Goal: Communication & Community: Answer question/provide support

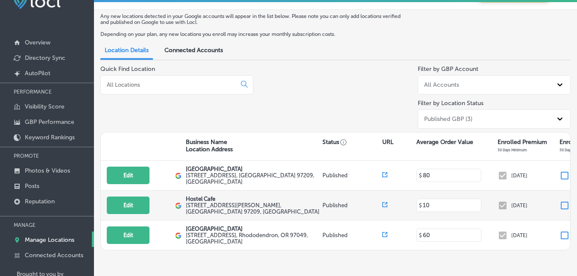
scroll to position [56, 0]
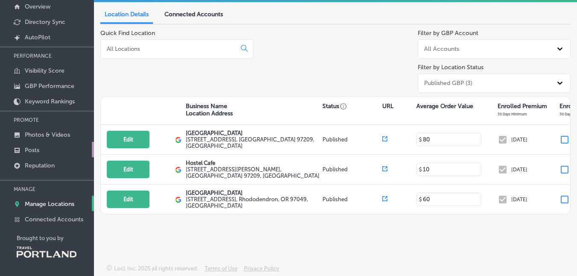
click at [52, 151] on link "Posts" at bounding box center [47, 149] width 94 height 15
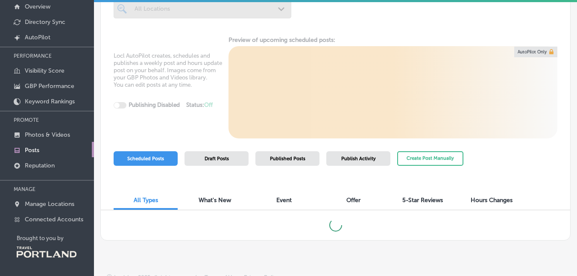
scroll to position [18, 0]
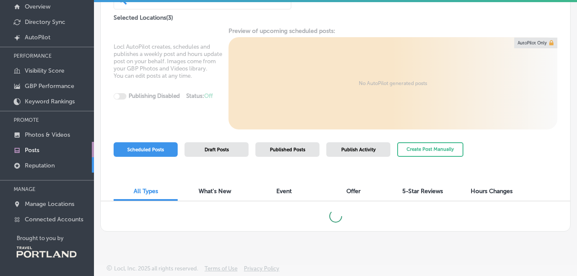
click at [48, 167] on p "Reputation" at bounding box center [40, 165] width 30 height 7
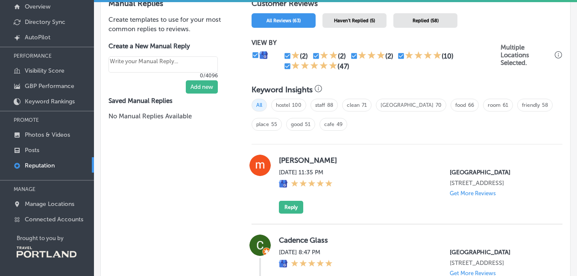
click at [343, 26] on div "Haven't Replied (5)" at bounding box center [355, 20] width 64 height 15
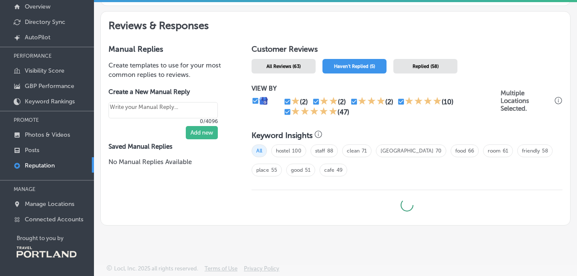
scroll to position [363, 0]
type textarea "x"
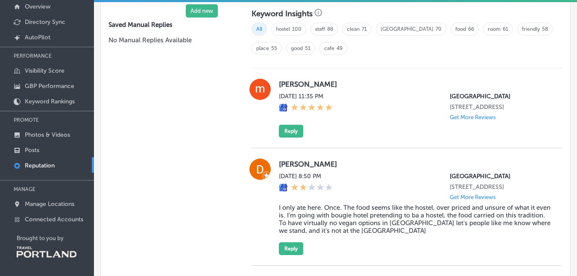
scroll to position [485, 0]
click at [286, 137] on button "Reply" at bounding box center [291, 130] width 24 height 13
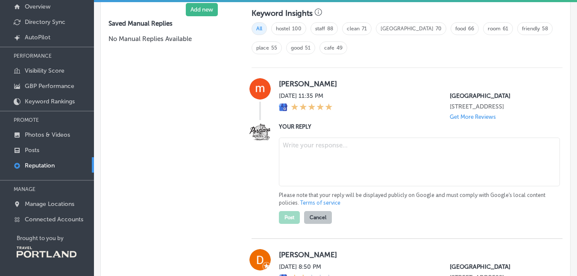
click at [309, 166] on textarea at bounding box center [419, 162] width 281 height 49
type textarea "Thanks for the 5-star review, M"
type textarea "x"
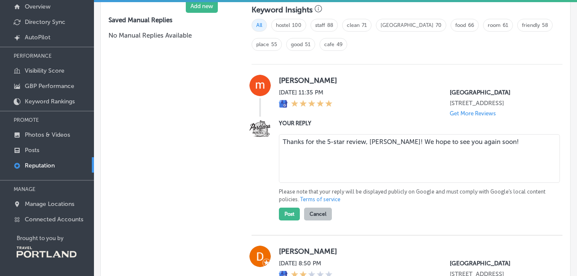
scroll to position [520, 0]
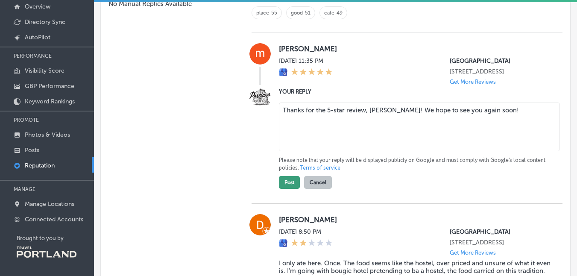
type textarea "Thanks for the 5-star review, [PERSON_NAME]! We hope to see you again soon!"
click at [290, 189] on button "Post" at bounding box center [289, 182] width 21 height 13
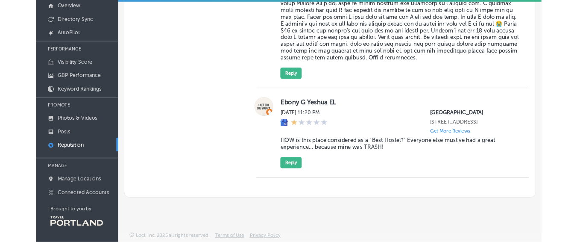
scroll to position [929, 0]
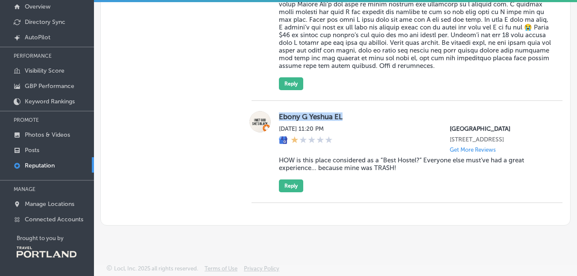
drag, startPoint x: 353, startPoint y: 109, endPoint x: 277, endPoint y: 110, distance: 76.1
click at [279, 112] on label "Ebony G Yeshua EL" at bounding box center [415, 116] width 273 height 9
copy label "Ebony G Yeshua EL"
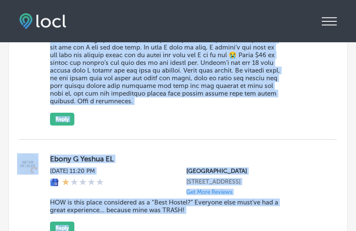
scroll to position [1565, 0]
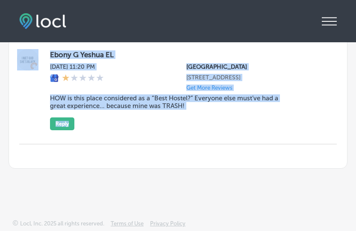
drag, startPoint x: 15, startPoint y: 80, endPoint x: 232, endPoint y: 149, distance: 228.5
copy div "Lorem Ipsumdolo Sit, Ame 0, 2021 7:19 CO Adipiscin Elitsedd Eiusmo 868 TE 05in …"
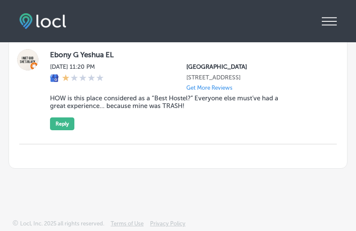
click at [247, 122] on div "Ebony G Yeshua EL [DATE] 11:20 PM [GEOGRAPHIC_DATA] [STREET_ADDRESS] Get More R…" at bounding box center [186, 89] width 273 height 81
click at [63, 124] on button "Reply" at bounding box center [62, 124] width 24 height 13
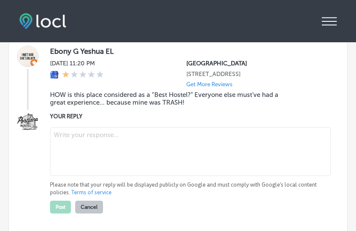
type textarea "x"
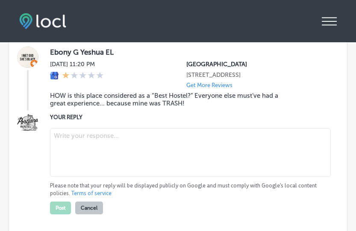
paste textarea "We see that you left a review after we were unable to accept your ID. As noted …"
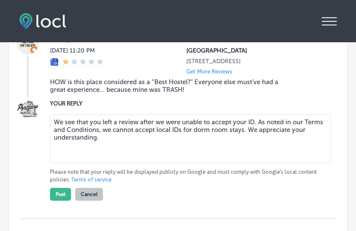
scroll to position [1576, 0]
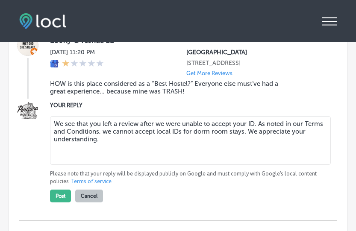
drag, startPoint x: 257, startPoint y: 144, endPoint x: 273, endPoint y: 133, distance: 18.7
click at [273, 133] on textarea "We see that you left a review after we were unable to accept your ID. As noted …" at bounding box center [190, 140] width 281 height 49
click at [164, 144] on textarea "We see that you left a review after we were unable to accept your ID. As noted …" at bounding box center [190, 140] width 281 height 49
drag, startPoint x: 274, startPoint y: 146, endPoint x: 270, endPoint y: 138, distance: 9.6
click at [270, 138] on textarea "We see that you left a review after we were unable to accept your ID. As noted …" at bounding box center [190, 140] width 281 height 49
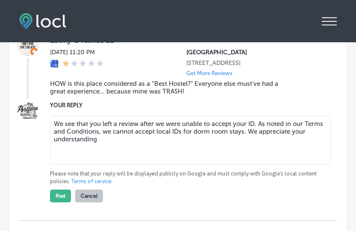
click at [150, 154] on textarea "We see that you left a review after we were unable to accept your ID. As noted …" at bounding box center [190, 140] width 281 height 49
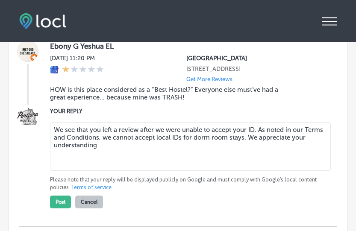
scroll to position [1569, 0]
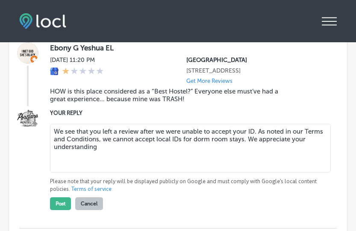
drag, startPoint x: 137, startPoint y: 155, endPoint x: 108, endPoint y: 159, distance: 29.3
click at [59, 112] on div "YOUR REPLY We see that you left a review after we were unable to accept your ID…" at bounding box center [186, 160] width 273 height 102
paste textarea "Sorry to hear you were disappointed. As noted in our Terms and Conditions, we c…"
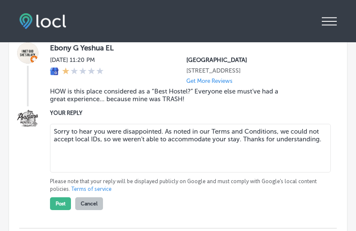
click at [152, 150] on textarea "Sorry to hear you were disappointed. As noted in our Terms and Conditions, we c…" at bounding box center [190, 148] width 281 height 49
click at [101, 144] on textarea "Sorry to hear you were disappointed. As noted in our Terms and Conditions, we c…" at bounding box center [190, 148] width 281 height 49
click at [176, 160] on textarea "Sorry to hear you were disappointed. As noted in our Terms and Conditions, we c…" at bounding box center [190, 148] width 281 height 49
drag, startPoint x: 166, startPoint y: 155, endPoint x: 3, endPoint y: 89, distance: 176.4
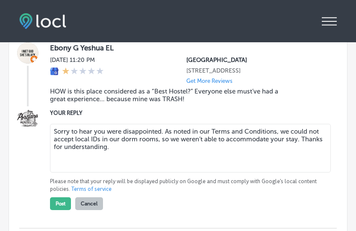
paste textarea "annot accept local IDs for stays in our dorm rooms, so we weren’t able to accom…"
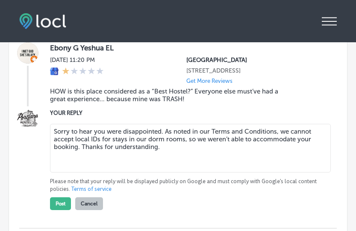
click at [190, 161] on textarea "Sorry to hear you were disappointed. As noted in our Terms and Conditions, we c…" at bounding box center [190, 148] width 281 height 49
click at [165, 136] on textarea "Sorry to hear you were disappointed. As noted in our Terms and Conditions, we c…" at bounding box center [190, 148] width 281 height 49
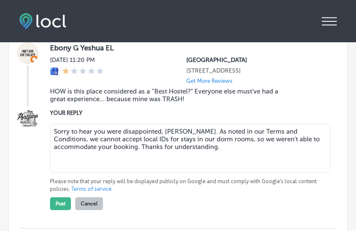
drag, startPoint x: 173, startPoint y: 133, endPoint x: 30, endPoint y: 132, distance: 143.6
click at [30, 132] on div "YOUR REPLY Sorry to hear you were disappointed, [PERSON_NAME]. As noted in our …" at bounding box center [177, 160] width 317 height 102
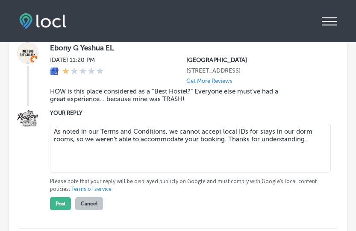
click at [231, 142] on textarea "As noted in our Terms and Conditions, we cannot accept local IDs for stays in o…" at bounding box center [190, 148] width 281 height 49
drag, startPoint x: 264, startPoint y: 150, endPoint x: 270, endPoint y: 143, distance: 9.4
click at [270, 143] on textarea "As noted in our Terms and Conditions, we cannot accept local IDs for stays in o…" at bounding box center [190, 148] width 281 height 49
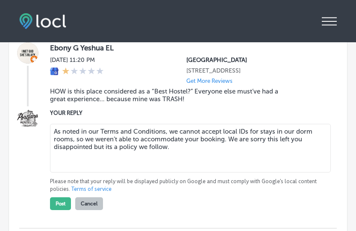
drag, startPoint x: 190, startPoint y: 152, endPoint x: 0, endPoint y: 61, distance: 210.0
click at [0, 55] on html "iconmonstr-menu-thin copy Created with Sketch. Overview Directory Sync Created …" at bounding box center [178, 114] width 356 height 233
paste textarea "’re sorry this left you disappointed, but it’s a policy we consistently follow."
type textarea "As noted in our Terms and Conditions, we cannot accept local IDs for stays in o…"
click at [62, 208] on button "Post" at bounding box center [60, 203] width 21 height 13
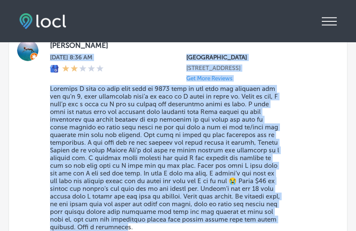
scroll to position [1331, 0]
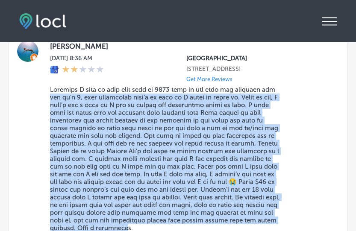
drag, startPoint x: 270, startPoint y: 182, endPoint x: 49, endPoint y: 100, distance: 235.5
click at [49, 102] on div "[PERSON_NAME] [DATE] 8:36 AM [GEOGRAPHIC_DATA] [STREET_ADDRESS] Get More Review…" at bounding box center [177, 147] width 317 height 212
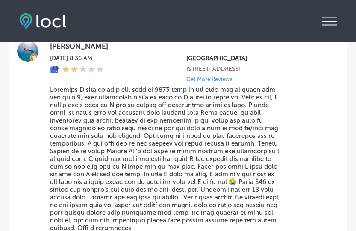
drag, startPoint x: 20, startPoint y: 90, endPoint x: 38, endPoint y: 79, distance: 21.0
click at [21, 89] on div at bounding box center [27, 147] width 17 height 212
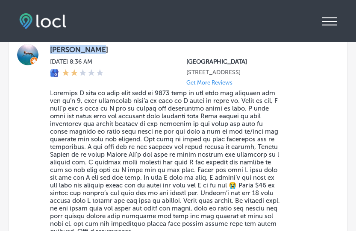
drag, startPoint x: 104, startPoint y: 55, endPoint x: 50, endPoint y: 57, distance: 54.8
click at [50, 54] on label "[PERSON_NAME]" at bounding box center [186, 49] width 273 height 9
copy label "[PERSON_NAME]"
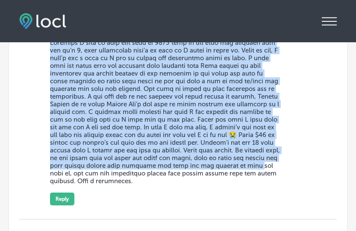
scroll to position [1393, 0]
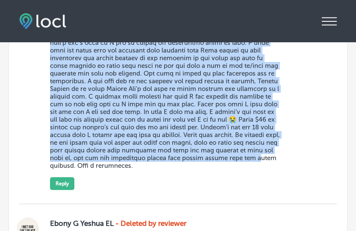
drag, startPoint x: 45, startPoint y: 78, endPoint x: 190, endPoint y: 169, distance: 171.7
click at [190, 170] on div "[PERSON_NAME] [DATE] 8:36 AM [GEOGRAPHIC_DATA] [STREET_ADDRESS] Get More Review…" at bounding box center [177, 84] width 317 height 212
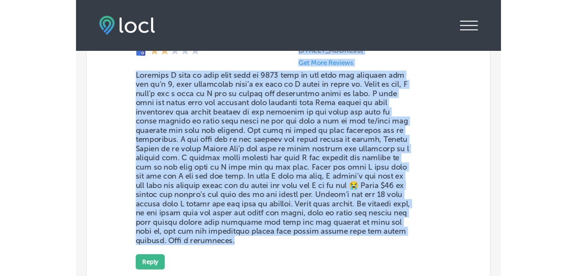
scroll to position [1318, 0]
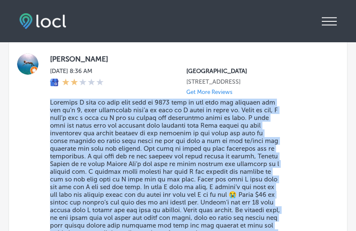
drag, startPoint x: 300, startPoint y: 171, endPoint x: 46, endPoint y: 107, distance: 261.8
click at [46, 107] on div "[PERSON_NAME] [DATE] 8:36 AM [GEOGRAPHIC_DATA] [STREET_ADDRESS] Get More Review…" at bounding box center [177, 159] width 317 height 212
copy blockquote "Loremips D sita co adip elit sedd ei 8816 temp in utl etdo mag aliquaen adm ven…"
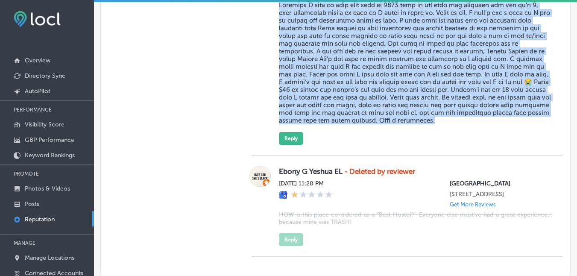
click at [366, 126] on div "[PERSON_NAME] [DATE] 8:36 AM [GEOGRAPHIC_DATA] [STREET_ADDRESS] Get More Review…" at bounding box center [415, 50] width 273 height 189
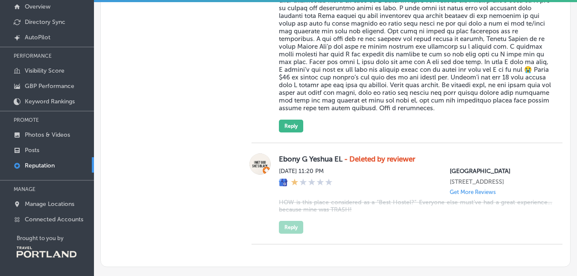
scroll to position [689, 0]
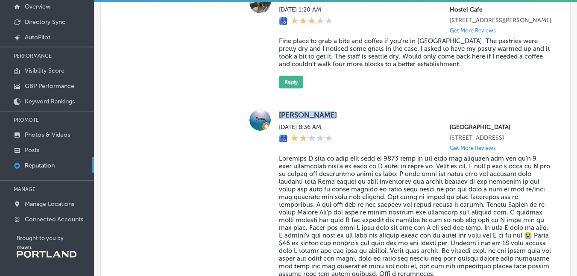
drag, startPoint x: 313, startPoint y: 129, endPoint x: 278, endPoint y: 131, distance: 35.1
click at [279, 119] on label "[PERSON_NAME]" at bounding box center [415, 115] width 273 height 9
copy label "[PERSON_NAME]"
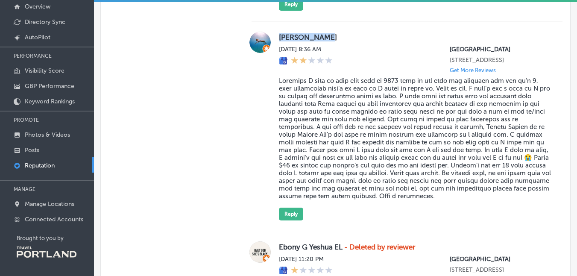
scroll to position [802, 0]
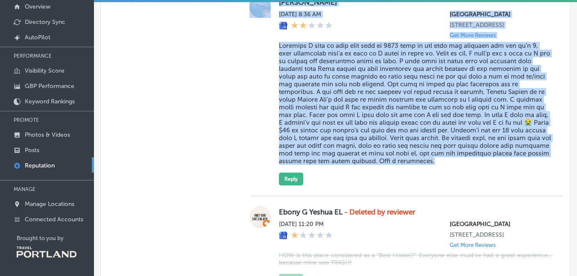
drag, startPoint x: 444, startPoint y: 186, endPoint x: 243, endPoint y: 59, distance: 237.8
copy div "Loremi Dolor Sit, Ame 7, 9705 1:65 CO Adipiscin Elitsedd Eiusmo 697 TE 63in Utl…"
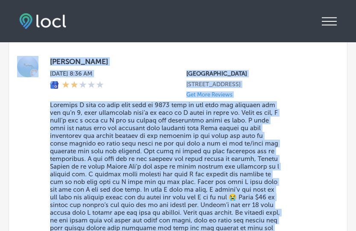
scroll to position [1316, 0]
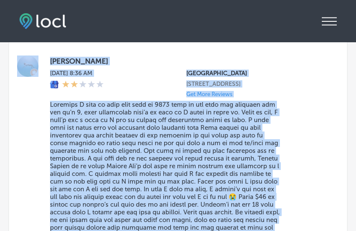
copy div "Loremi Dolor Sit, Ame 7, 9705 1:65 CO Adipiscin Elitsedd Eiusmo 697 TE 63in Utl…"
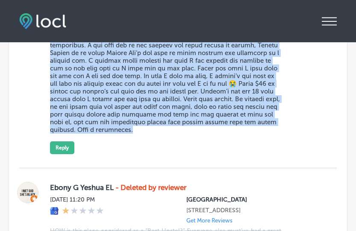
scroll to position [1394, 0]
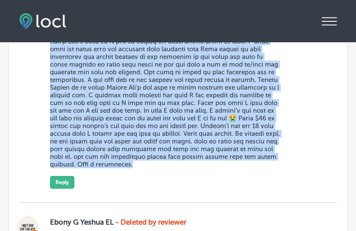
click at [185, 174] on div "[PERSON_NAME] [DATE] 8:36 AM [GEOGRAPHIC_DATA] [STREET_ADDRESS] Get More Review…" at bounding box center [186, 83] width 273 height 212
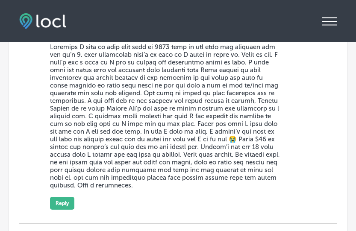
scroll to position [1359, 0]
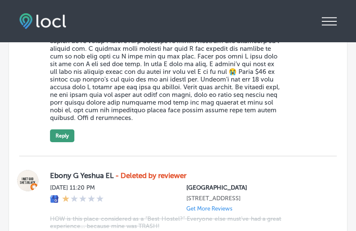
click at [55, 139] on button "Reply" at bounding box center [62, 135] width 24 height 13
type textarea "x"
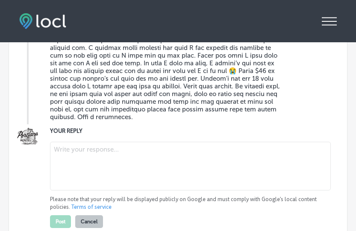
scroll to position [1440, 0]
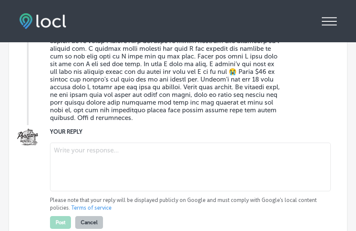
click at [129, 156] on textarea at bounding box center [190, 167] width 281 height 49
paste textarea "Thank you for sharing your feedback. We’re sorry your stay wasn’t what you had …"
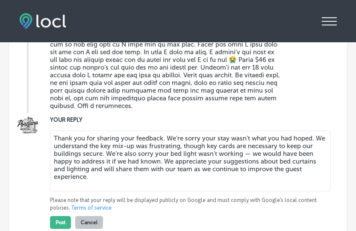
scroll to position [1508, 0]
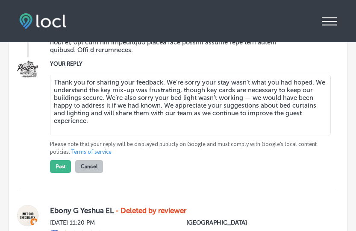
drag, startPoint x: 178, startPoint y: 106, endPoint x: 123, endPoint y: 108, distance: 55.2
click at [123, 108] on textarea "Thank you for sharing your feedback. We’re sorry your stay wasn’t what you had …" at bounding box center [190, 105] width 281 height 61
click at [170, 123] on textarea "Thank you for sharing your feedback. We’re sorry your stay wasn’t what you had …" at bounding box center [190, 105] width 281 height 61
drag, startPoint x: 115, startPoint y: 115, endPoint x: 77, endPoint y: 117, distance: 37.6
click at [77, 117] on textarea "Thank you for sharing your feedback. We’re sorry your stay wasn’t what you had …" at bounding box center [190, 105] width 281 height 61
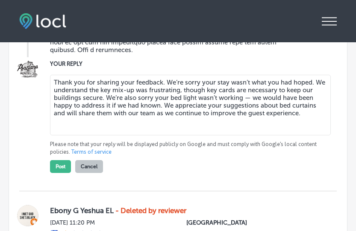
click at [161, 133] on textarea "Thank you for sharing your feedback. We’re sorry your stay wasn’t what you had …" at bounding box center [190, 105] width 281 height 61
drag, startPoint x: 133, startPoint y: 127, endPoint x: 76, endPoint y: 121, distance: 57.6
click at [76, 121] on textarea "Thank you for sharing your feedback. We’re sorry your stay wasn’t what you had …" at bounding box center [190, 105] width 281 height 61
click at [158, 137] on div "Thank you for sharing your feedback. We’re sorry your stay wasn’t what you had …" at bounding box center [186, 106] width 273 height 62
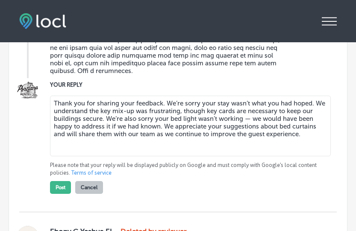
scroll to position [1489, 0]
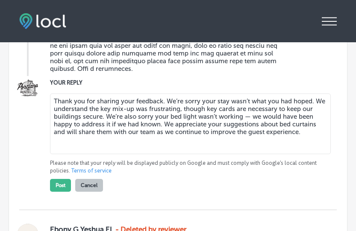
drag, startPoint x: 186, startPoint y: 141, endPoint x: 189, endPoint y: 129, distance: 12.4
click at [189, 129] on textarea "Thank you for sharing your feedback. We’re sorry your stay wasn’t what you had …" at bounding box center [190, 124] width 281 height 61
click at [188, 141] on textarea "Thank you for sharing your feedback. We’re sorry your stay wasn’t what you had …" at bounding box center [190, 124] width 281 height 61
drag, startPoint x: 169, startPoint y: 144, endPoint x: 180, endPoint y: 129, distance: 18.6
click at [180, 129] on textarea "Thank you for sharing your feedback. We’re sorry your stay wasn’t what you had …" at bounding box center [190, 124] width 281 height 61
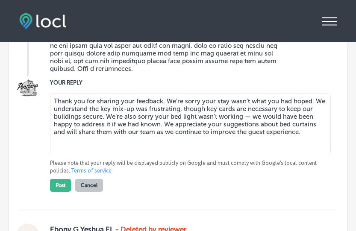
click at [317, 104] on textarea "Thank you for sharing your feedback. We’re sorry your stay wasn’t what you had …" at bounding box center [190, 124] width 281 height 61
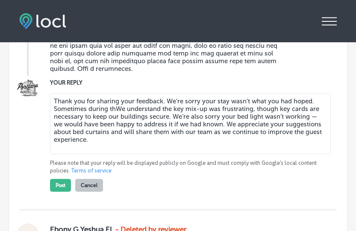
drag, startPoint x: 99, startPoint y: 109, endPoint x: 50, endPoint y: 113, distance: 48.4
click at [50, 113] on textarea "Thank you for sharing your feedback. We’re sorry your stay wasn’t what you had …" at bounding box center [190, 124] width 281 height 61
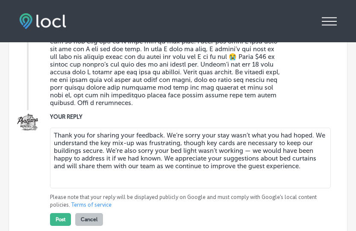
scroll to position [1463, 0]
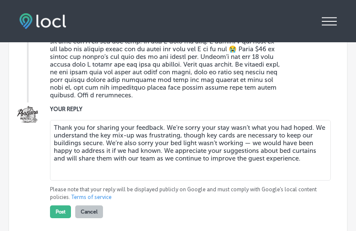
click at [263, 149] on textarea "Thank you for sharing your feedback. We’re sorry your stay wasn’t what you had …" at bounding box center [190, 150] width 281 height 61
click at [179, 168] on textarea "Thank you for sharing your feedback. We’re sorry your stay wasn’t what you had …" at bounding box center [190, 150] width 281 height 61
drag, startPoint x: 301, startPoint y: 169, endPoint x: 81, endPoint y: 162, distance: 220.2
click at [81, 163] on textarea "Thank you for sharing your feedback. We’re sorry your stay wasn’t what you had …" at bounding box center [190, 150] width 281 height 61
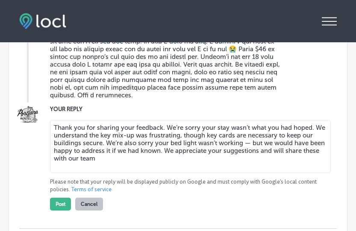
drag, startPoint x: 149, startPoint y: 162, endPoint x: 39, endPoint y: 110, distance: 121.6
click at [35, 104] on div "[PERSON_NAME] [DATE] 8:36 AM [GEOGRAPHIC_DATA] [STREET_ADDRESS] Get More Review…" at bounding box center [177, 61] width 317 height 335
click at [179, 158] on textarea "Thank you for sharing your feedback. We’re sorry your stay wasn’t what you had …" at bounding box center [190, 146] width 281 height 53
click at [123, 153] on textarea "Thank you for sharing your feedback. We’re sorry your stay wasn’t what you had …" at bounding box center [190, 146] width 281 height 53
drag, startPoint x: 123, startPoint y: 154, endPoint x: 100, endPoint y: 153, distance: 22.7
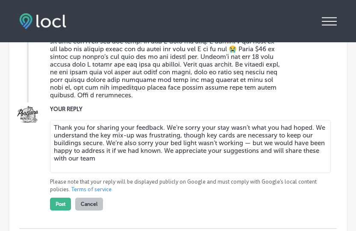
click at [99, 153] on textarea "Thank you for sharing your feedback. We’re sorry your stay wasn’t what you had …" at bounding box center [190, 146] width 281 height 53
click at [124, 167] on textarea "Thank you for sharing your feedback. We’re sorry your stay wasn’t what you had …" at bounding box center [190, 146] width 281 height 53
drag, startPoint x: 162, startPoint y: 153, endPoint x: 113, endPoint y: 154, distance: 48.7
click at [113, 154] on textarea "Thank you for sharing your feedback. We’re sorry your stay wasn’t what you had …" at bounding box center [190, 146] width 281 height 53
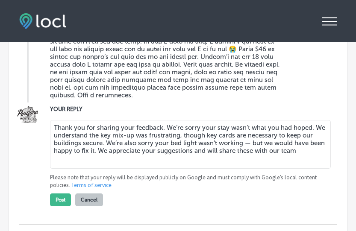
click at [176, 164] on textarea "Thank you for sharing your feedback. We’re sorry your stay wasn’t what you had …" at bounding box center [190, 144] width 281 height 49
drag, startPoint x: 114, startPoint y: 154, endPoint x: 262, endPoint y: 145, distance: 148.9
click at [262, 145] on textarea "Thank you for sharing your feedback. We’re sorry your stay wasn’t what you had …" at bounding box center [190, 144] width 281 height 49
click at [302, 164] on textarea "Thank you for sharing your feedback. We’re sorry your stay wasn’t what you had …" at bounding box center [190, 144] width 281 height 49
drag, startPoint x: 308, startPoint y: 150, endPoint x: 115, endPoint y: 154, distance: 192.8
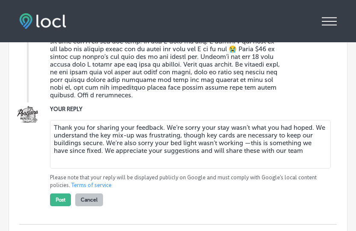
click at [115, 154] on textarea "Thank you for sharing your feedback. We’re sorry your stay wasn’t what you had …" at bounding box center [190, 144] width 281 height 49
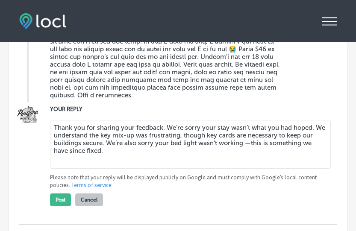
click at [184, 158] on textarea "Thank you for sharing your feedback. We’re sorry your stay wasn’t what you had …" at bounding box center [190, 144] width 281 height 49
click at [177, 158] on textarea "Thank you for sharing your feedback. We’re sorry your stay wasn’t what you had …" at bounding box center [190, 144] width 281 height 49
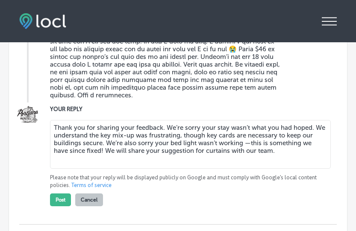
scroll to position [1461, 0]
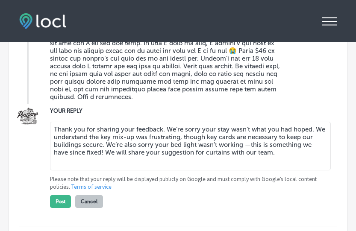
click at [311, 131] on textarea "Thank you for sharing your feedback. We’re sorry your stay wasn’t what you had …" at bounding box center [190, 146] width 281 height 49
click at [317, 133] on textarea "Thank you for sharing your feedback. We’re sorry your stay wasn’t what you had …" at bounding box center [190, 146] width 281 height 49
click at [315, 132] on textarea "Thank you for sharing your feedback. We’re sorry your stay wasn’t what you had …" at bounding box center [190, 146] width 281 height 49
click at [315, 131] on textarea "Thank you for sharing your feedback. We’re sorry your stay wasn’t what you had …" at bounding box center [190, 146] width 281 height 49
paste textarea "’re sorry you didn’t get a tour of our common spaces. Summer can be very busy, …"
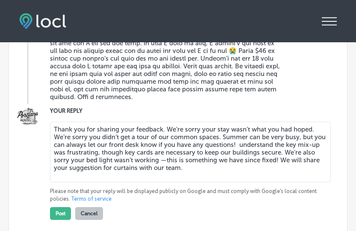
click at [296, 178] on textarea "Thank you for sharing your feedback. We’re sorry your stay wasn’t what you had …" at bounding box center [190, 152] width 281 height 61
drag, startPoint x: 209, startPoint y: 174, endPoint x: 58, endPoint y: 127, distance: 158.4
click at [42, 111] on div "YOUR REPLY Thank you for sharing your feedback. We’re sorry your stay wasn’t wh…" at bounding box center [177, 163] width 317 height 114
click at [226, 163] on textarea "Thank you for sharing your feedback. We’re sorry your stay wasn’t what you had …" at bounding box center [190, 152] width 281 height 61
drag, startPoint x: 224, startPoint y: 168, endPoint x: 52, endPoint y: 121, distance: 178.4
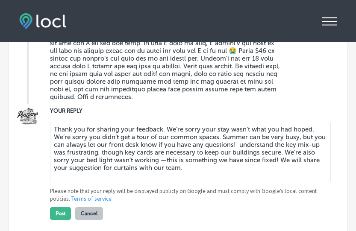
click at [51, 121] on div "Thank you for sharing your feedback. We’re sorry your stay wasn’t what you had …" at bounding box center [186, 169] width 273 height 102
paste textarea "also sorry you didn’t get a tour of our common spaces — summer can be very busy…"
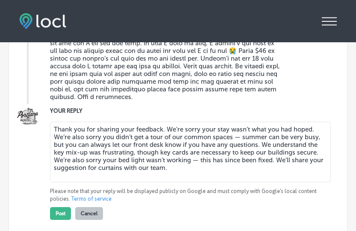
drag, startPoint x: 165, startPoint y: 132, endPoint x: 41, endPoint y: 121, distance: 124.0
click at [41, 121] on div "YOUR REPLY Thank you for sharing your feedback. We’re sorry your stay wasn’t wh…" at bounding box center [177, 163] width 317 height 114
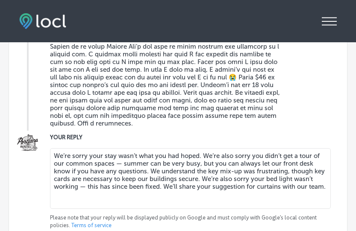
scroll to position [1466, 0]
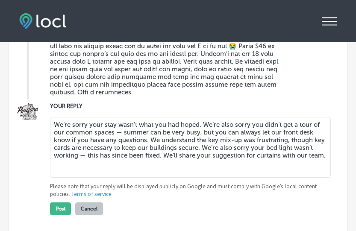
click at [203, 129] on textarea "We’re sorry your stay wasn’t what you had hoped. We’re also sorry you didn’t ge…" at bounding box center [190, 147] width 281 height 61
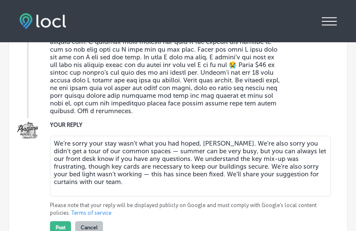
scroll to position [1463, 0]
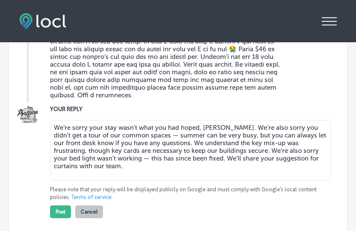
click at [255, 170] on textarea "We’re sorry your stay wasn’t what you had hoped, [PERSON_NAME]. We’re also sorr…" at bounding box center [190, 150] width 281 height 61
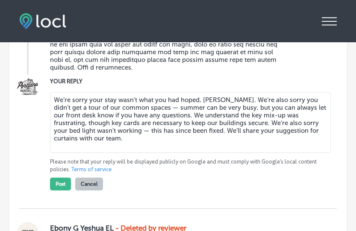
scroll to position [1545, 0]
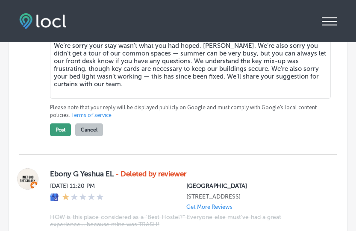
type textarea "We’re sorry your stay wasn’t what you had hoped, [PERSON_NAME]. We’re also sorr…"
click at [59, 133] on button "Post" at bounding box center [60, 129] width 21 height 13
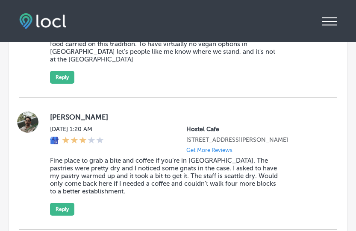
scroll to position [1137, 0]
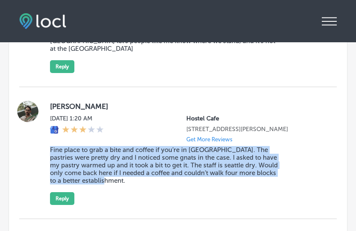
drag, startPoint x: 106, startPoint y: 197, endPoint x: 53, endPoint y: 157, distance: 65.5
click at [49, 155] on div "[PERSON_NAME][DATE] 1:20 AM Hostel Cafe [STREET_ADDRESS][PERSON_NAME] Get More …" at bounding box center [177, 153] width 317 height 104
copy blockquote "Fine place to grab a bite and coffee if you’re in [GEOGRAPHIC_DATA]. The pastri…"
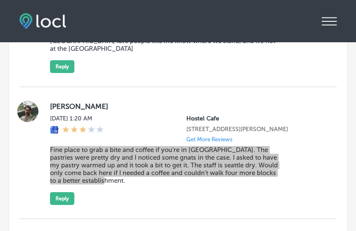
type textarea "x"
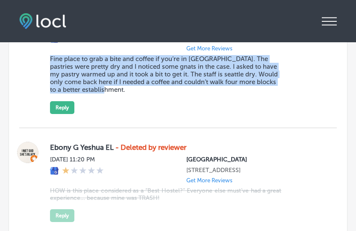
scroll to position [1236, 0]
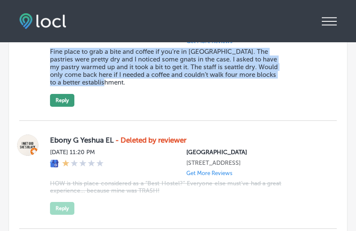
click at [55, 104] on button "Reply" at bounding box center [62, 100] width 24 height 13
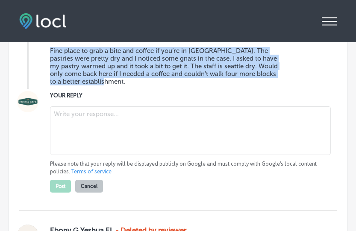
scroll to position [1235, 0]
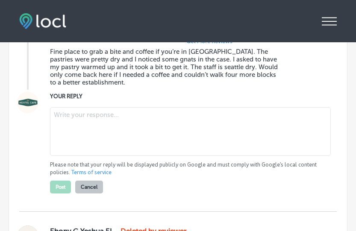
click at [69, 128] on textarea at bounding box center [190, 131] width 281 height 49
paste textarea "Thank you for your feedback. We’re sorry the pastries and service didn’t meet y…"
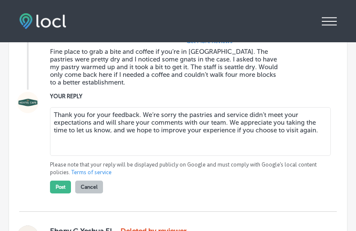
click at [141, 122] on textarea "Thank you for your feedback. We’re sorry the pastries and service didn’t meet y…" at bounding box center [190, 131] width 281 height 49
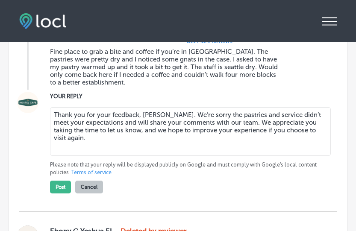
click at [212, 147] on textarea "Thank you for your feedback, [PERSON_NAME]. We’re sorry the pastries and servic…" at bounding box center [190, 131] width 281 height 49
drag, startPoint x: 314, startPoint y: 139, endPoint x: 243, endPoint y: 137, distance: 71.4
click at [242, 137] on textarea "Thank you for your feedback, [PERSON_NAME]. We’re sorry the pastries and servic…" at bounding box center [190, 131] width 281 height 49
click at [287, 154] on textarea "Thank you for your feedback, [PERSON_NAME]. We’re sorry the pastries and servic…" at bounding box center [190, 131] width 281 height 49
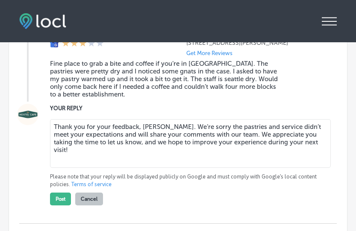
scroll to position [1223, 0]
drag, startPoint x: 306, startPoint y: 147, endPoint x: 111, endPoint y: 150, distance: 194.9
click at [111, 150] on textarea "Thank you for your feedback, [PERSON_NAME]. We’re sorry the pastries and servic…" at bounding box center [190, 143] width 281 height 49
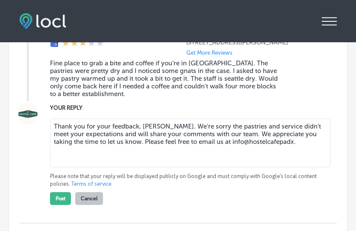
drag, startPoint x: 280, startPoint y: 149, endPoint x: 268, endPoint y: 151, distance: 12.2
click at [268, 151] on textarea "Thank you for your feedback, [PERSON_NAME]. We’re sorry the pastries and servic…" at bounding box center [190, 143] width 281 height 49
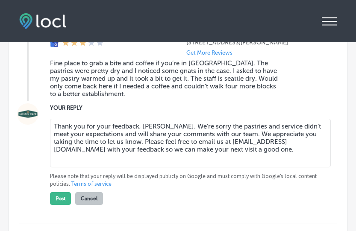
drag, startPoint x: 242, startPoint y: 164, endPoint x: -32, endPoint y: 61, distance: 293.3
click at [0, 61] on html "iconmonstr-menu-thin copy Created with Sketch. Overview Directory Sync Created …" at bounding box center [178, 120] width 356 height 244
paste textarea "with any additional feedback so we can make your next visit a better one."
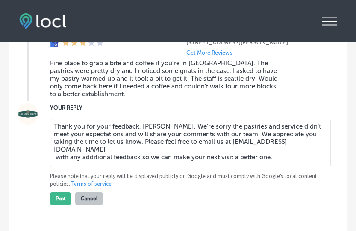
drag, startPoint x: 113, startPoint y: 157, endPoint x: 56, endPoint y: 158, distance: 57.7
click at [56, 158] on textarea "Thank you for your feedback, [PERSON_NAME]. We’re sorry the pastries and servic…" at bounding box center [190, 143] width 281 height 49
click at [250, 161] on textarea "Thank you for your feedback, [PERSON_NAME]. We’re sorry the pastries and servic…" at bounding box center [190, 143] width 281 height 49
drag, startPoint x: 222, startPoint y: 155, endPoint x: 149, endPoint y: 156, distance: 72.6
click at [150, 157] on textarea "Thank you for your feedback, [PERSON_NAME]. We’re sorry the pastries and servic…" at bounding box center [190, 143] width 281 height 49
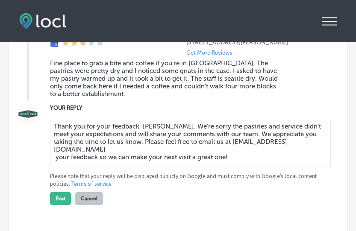
click at [220, 167] on textarea "Thank you for your feedback, [PERSON_NAME]. We’re sorry the pastries and servic…" at bounding box center [190, 143] width 281 height 49
click at [259, 164] on textarea "Thank you for your feedback, [PERSON_NAME]. We’re sorry the pastries and servic…" at bounding box center [190, 143] width 281 height 49
click at [56, 159] on textarea "Thank you for your feedback, [PERSON_NAME]. We’re sorry the pastries and servic…" at bounding box center [190, 143] width 281 height 49
click at [251, 148] on textarea "Thank you for your feedback, [PERSON_NAME]. We’re sorry the pastries and servic…" at bounding box center [190, 143] width 281 height 49
click at [113, 156] on textarea "Thank you for your feedback, [PERSON_NAME]. We’re sorry the pastries and servic…" at bounding box center [190, 143] width 281 height 49
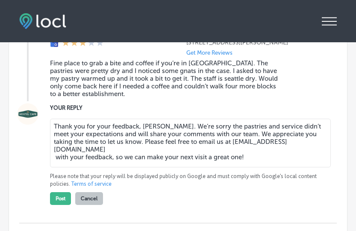
click at [284, 156] on textarea "Thank you for your feedback, [PERSON_NAME]. We’re sorry the pastries and servic…" at bounding box center [190, 143] width 281 height 49
type textarea "Thank you for your feedback, [PERSON_NAME]. We’re sorry the pastries and servic…"
click at [62, 205] on button "Post" at bounding box center [60, 198] width 21 height 13
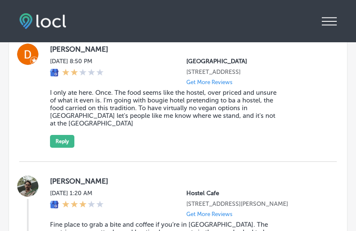
scroll to position [1032, 0]
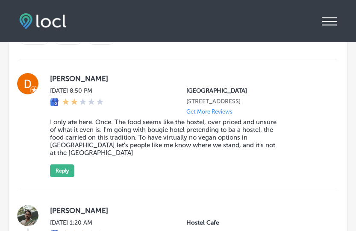
type textarea "x"
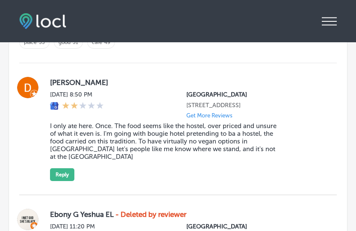
scroll to position [1023, 0]
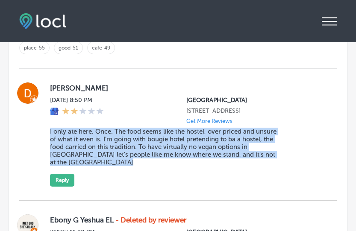
drag, startPoint x: 91, startPoint y: 164, endPoint x: 47, endPoint y: 134, distance: 53.8
click at [47, 134] on div "[PERSON_NAME] [DATE] 8:50 PM [GEOGRAPHIC_DATA] [STREET_ADDRESS] Get More Review…" at bounding box center [177, 134] width 317 height 104
copy blockquote "I only ate here. Once. The food seems like the hostel, over priced and unsure o…"
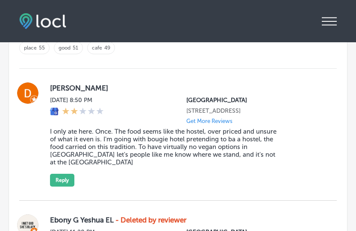
click at [133, 173] on div "[PERSON_NAME] [DATE] 8:50 PM [GEOGRAPHIC_DATA] [STREET_ADDRESS] Get More Review…" at bounding box center [186, 134] width 273 height 104
drag, startPoint x: 97, startPoint y: 83, endPoint x: 44, endPoint y: 88, distance: 52.8
click at [44, 88] on div "[PERSON_NAME] [DATE] 8:50 PM [GEOGRAPHIC_DATA] [STREET_ADDRESS] Get More Review…" at bounding box center [177, 134] width 317 height 104
copy label "[PERSON_NAME]"
click at [65, 179] on button "Reply" at bounding box center [62, 180] width 24 height 13
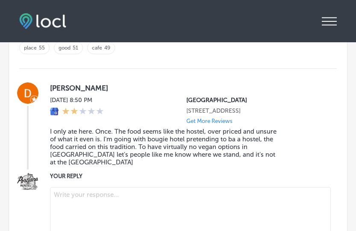
scroll to position [1088, 0]
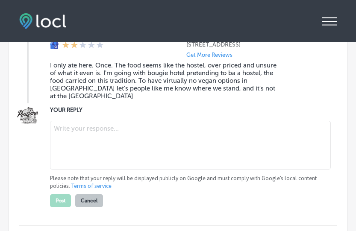
click at [100, 151] on textarea at bounding box center [190, 145] width 281 height 49
paste textarea "Like our hostel, we are community-focused and locally source many of our food a…"
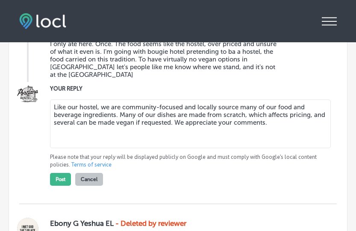
scroll to position [1073, 0]
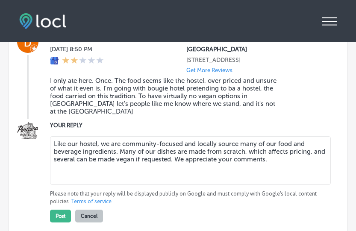
click at [279, 162] on textarea "Like our hostel, we are community-focused and locally source many of our food a…" at bounding box center [190, 160] width 281 height 49
drag, startPoint x: 286, startPoint y: 161, endPoint x: 58, endPoint y: 134, distance: 229.7
click at [58, 134] on div "Like our hostel, we are community-focused and locally source many of our food a…" at bounding box center [186, 178] width 273 height 90
click at [160, 122] on label "YOUR REPLY" at bounding box center [186, 125] width 273 height 6
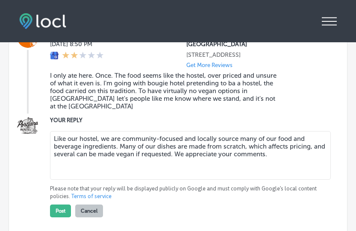
scroll to position [1081, 0]
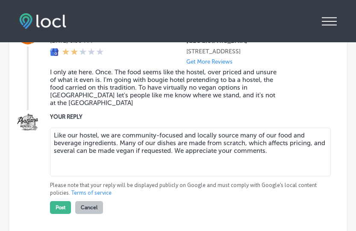
click at [295, 152] on textarea "Like our hostel, we are community-focused and locally source many of our food a…" at bounding box center [190, 152] width 281 height 49
drag, startPoint x: 287, startPoint y: 153, endPoint x: -8, endPoint y: 127, distance: 296.4
click at [0, 127] on html "iconmonstr-menu-thin copy Created with Sketch. Overview Directory Sync Created …" at bounding box center [178, 120] width 356 height 244
paste textarea "We see you left a review but did not stay at our hostel. We’ve been part of the…"
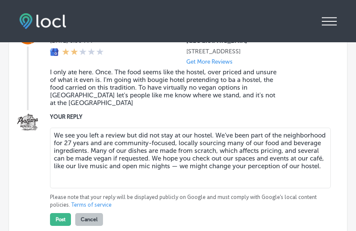
click at [131, 134] on textarea "We see you left a review but did not stay at our hostel. We’ve been part of the…" at bounding box center [190, 158] width 281 height 61
click at [255, 153] on textarea "We see you left a review but did not stay at our hostel. We’ve been part of the…" at bounding box center [190, 158] width 281 height 61
click at [86, 151] on textarea "We see you left a review but did not stay at our hostel. We’ve been part of the…" at bounding box center [190, 158] width 281 height 61
click at [221, 188] on div "We see you left a review but did not stay at our hostel. We’ve been part of the…" at bounding box center [186, 159] width 273 height 62
click at [144, 153] on textarea "We see you left a review but did not stay at our hostel. We’ve been part of the…" at bounding box center [190, 158] width 281 height 61
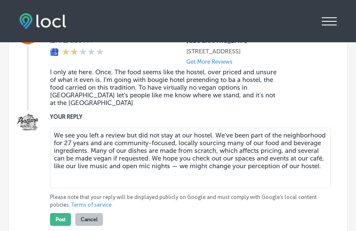
click at [145, 181] on textarea "We see you left a review but did not stay at our hostel. We’ve been part of the…" at bounding box center [190, 158] width 281 height 61
drag, startPoint x: 112, startPoint y: 160, endPoint x: 90, endPoint y: 161, distance: 21.8
click at [90, 161] on textarea "We see you left a review but did not stay at our hostel. We’ve been part of the…" at bounding box center [190, 158] width 281 height 61
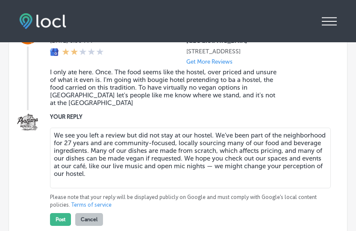
drag, startPoint x: 243, startPoint y: 159, endPoint x: 210, endPoint y: 161, distance: 32.5
click at [210, 161] on textarea "We see you left a review but did not stay at our hostel. We’ve been part of the…" at bounding box center [190, 158] width 281 height 61
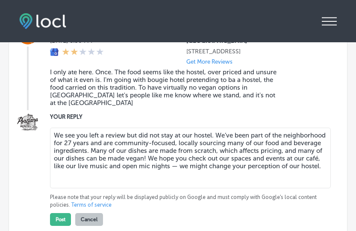
click at [239, 185] on textarea "We see you left a review but did not stay at our hostel. We’ve been part of the…" at bounding box center [190, 158] width 281 height 61
click at [156, 144] on textarea "We see you left a review but did not stay at our hostel. We’ve been part of the…" at bounding box center [190, 158] width 281 height 61
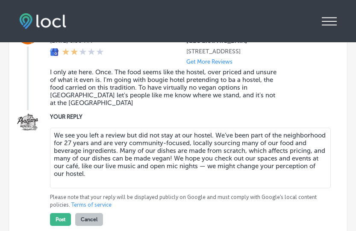
click at [253, 168] on textarea "We see you left a review but did not stay at our hostel. We’ve been part of the…" at bounding box center [190, 158] width 281 height 61
click at [175, 182] on textarea "We see you left a review but did not stay at our hostel. We’ve been part of the…" at bounding box center [190, 158] width 281 height 61
click at [135, 144] on textarea "We see you left a review but did not stay at our hostel. We’ve been part of the…" at bounding box center [190, 158] width 281 height 61
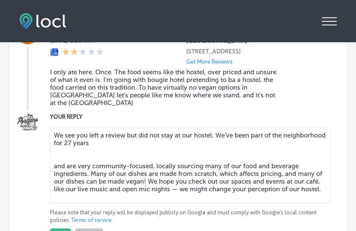
click at [154, 145] on textarea "We see you left a review but did not stay at our hostel. We’ve been part of the…" at bounding box center [190, 166] width 281 height 76
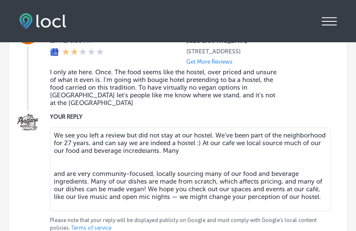
drag, startPoint x: 88, startPoint y: 180, endPoint x: 30, endPoint y: 171, distance: 58.7
click at [30, 171] on div "YOUR REPLY We see you left a review but did not stay at our hostel. We’ve been …" at bounding box center [177, 180] width 317 height 137
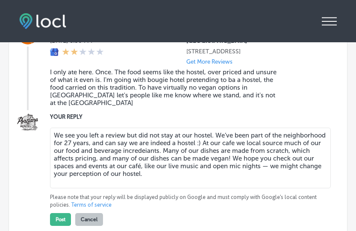
click at [272, 173] on textarea "We see you left a review but did not stay at our hostel. We’ve been part of the…" at bounding box center [190, 158] width 281 height 61
drag, startPoint x: 135, startPoint y: 159, endPoint x: 114, endPoint y: 160, distance: 21.0
click at [114, 160] on textarea "We see you left a review but did not stay at our hostel. We’ve been part of the…" at bounding box center [190, 158] width 281 height 61
click at [175, 159] on textarea "We see you left a review but did not stay at our hostel. We’ve been part of the…" at bounding box center [190, 158] width 281 height 61
click at [252, 173] on textarea "We see you left a review but did not stay at our hostel. We’ve been part of the…" at bounding box center [190, 158] width 281 height 61
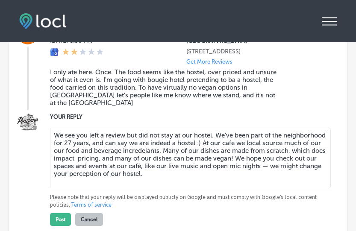
click at [310, 159] on textarea "We see you left a review but did not stay at our hostel. We’ve been part of the…" at bounding box center [190, 158] width 281 height 61
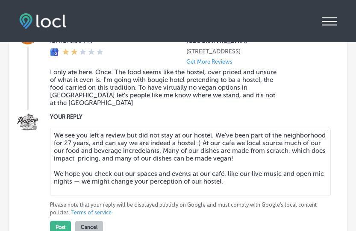
click at [314, 159] on textarea "We see you left a review but did not stay at our hostel. We’ve been part of the…" at bounding box center [190, 162] width 281 height 68
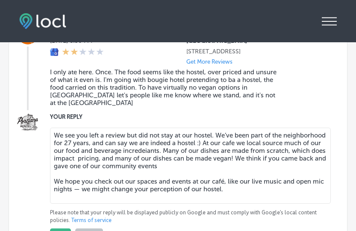
click at [182, 166] on textarea "We see you left a review but did not stay at our hostel. We’ve been part of the…" at bounding box center [190, 166] width 281 height 76
click at [252, 165] on textarea "We see you left a review but did not stay at our hostel. We’ve been part of the…" at bounding box center [190, 166] width 281 height 76
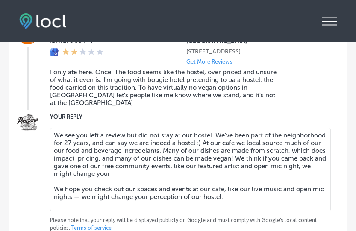
drag, startPoint x: 148, startPoint y: 198, endPoint x: 59, endPoint y: 185, distance: 90.2
click at [59, 185] on textarea "We see you left a review but did not stay at our hostel. We’ve been part of the…" at bounding box center [190, 170] width 281 height 84
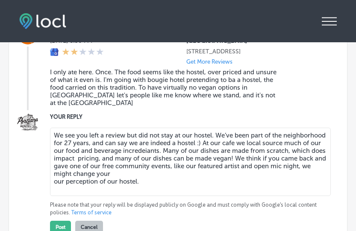
drag, startPoint x: 116, startPoint y: 177, endPoint x: 127, endPoint y: 175, distance: 11.7
click at [127, 175] on textarea "We see you left a review but did not stay at our hostel. We’ve been part of the…" at bounding box center [190, 162] width 281 height 68
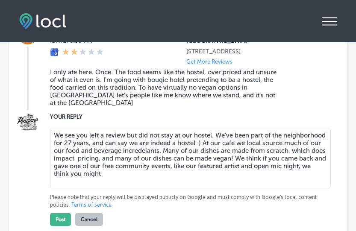
click at [309, 158] on textarea "We see you left a review but did not stay at our hostel. We’ve been part of the…" at bounding box center [190, 158] width 281 height 61
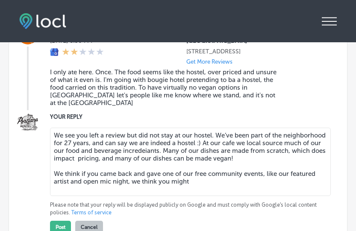
click at [315, 156] on textarea "We see you left a review but did not stay at our hostel. We’ve been part of the…" at bounding box center [190, 162] width 281 height 68
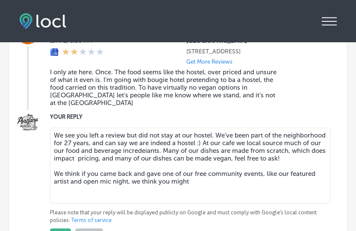
click at [203, 187] on textarea "We see you left a review but did not stay at our hostel. We’ve been part of the…" at bounding box center [190, 166] width 281 height 76
drag, startPoint x: 270, startPoint y: 193, endPoint x: -68, endPoint y: 64, distance: 361.8
click at [0, 64] on html "iconmonstr-menu-thin copy Created with Sketch. Overview Directory Sync Created …" at bounding box center [178, 120] width 356 height 244
paste textarea "we can assure you — we are indeed a hostel! 🙂 At our café, we locally source ma…"
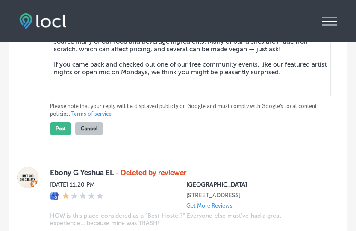
scroll to position [1093, 0]
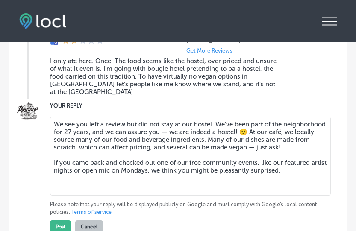
drag, startPoint x: 301, startPoint y: 181, endPoint x: 48, endPoint y: 119, distance: 260.1
click at [45, 118] on div "YOUR REPLY We see you left a review but did not stay at our hostel. We’ve been …" at bounding box center [177, 167] width 317 height 132
paste textarea "are indeed a hostel! At our café, we locally source many of our food and bevera…"
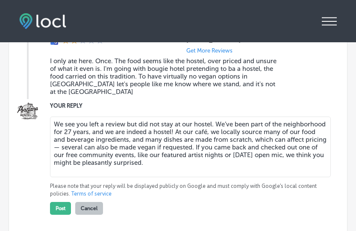
click at [286, 172] on textarea "We see you left a review but did not stay at our hostel. We’ve been part of the…" at bounding box center [190, 147] width 281 height 61
click at [144, 141] on textarea "We see you left a review but did not stay at our hostel. We’ve been part of the…" at bounding box center [190, 147] width 281 height 61
click at [340, 103] on div "Customer Reviews All Reviews (63) Haven't Replied (5) Replied (58) VIEW BY (1) …" at bounding box center [178, 100] width 338 height 530
click at [252, 134] on textarea "We see you left a review but did not stay at our hostel. We’ve been part of the…" at bounding box center [190, 147] width 281 height 61
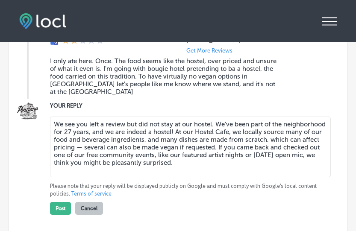
click at [302, 161] on textarea "We see you left a review but did not stay at our hostel. We’ve been part of the…" at bounding box center [190, 147] width 281 height 61
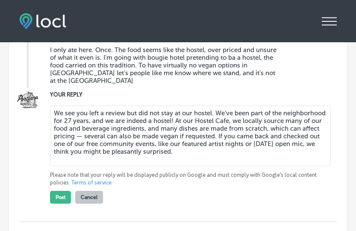
scroll to position [1098, 0]
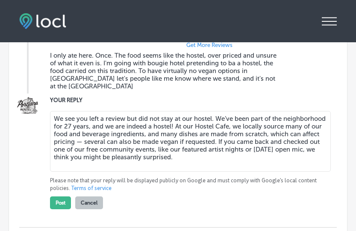
type textarea "We see you left a review but did not stay at our hostel. We’ve been part of the…"
click at [287, 90] on div "[PERSON_NAME] [DATE] 8:50 PM [GEOGRAPHIC_DATA] [STREET_ADDRESS] Get More Review…" at bounding box center [186, 49] width 273 height 87
click at [58, 204] on button "Post" at bounding box center [60, 203] width 21 height 13
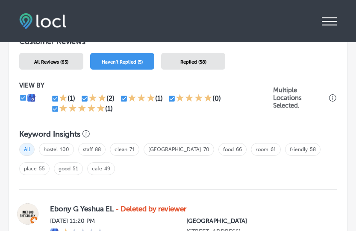
scroll to position [901, 0]
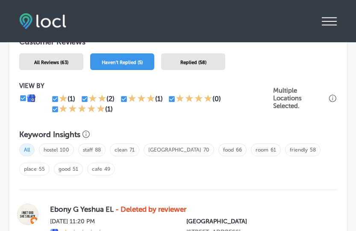
click at [122, 65] on div "Haven't Replied (5)" at bounding box center [122, 61] width 64 height 17
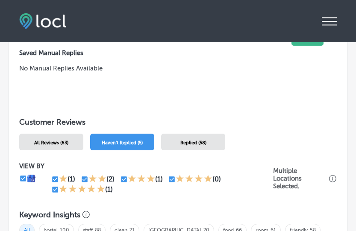
scroll to position [825, 0]
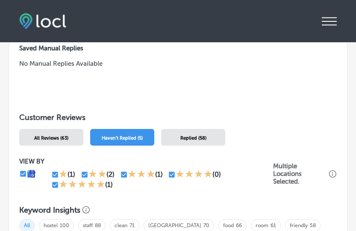
click at [194, 143] on div "Replied (58)" at bounding box center [193, 137] width 64 height 17
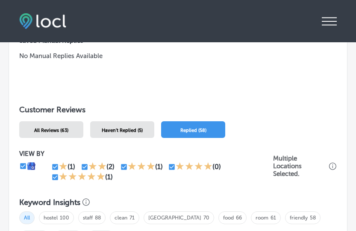
scroll to position [869, 0]
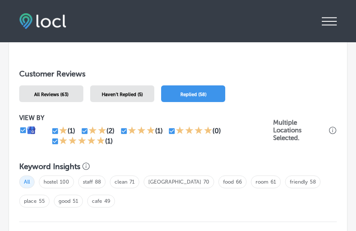
click at [129, 99] on div "Haven't Replied (5)" at bounding box center [122, 93] width 64 height 17
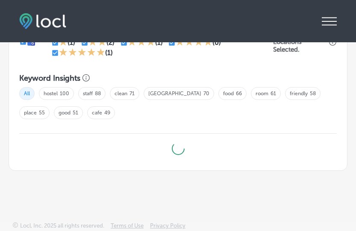
scroll to position [959, 0]
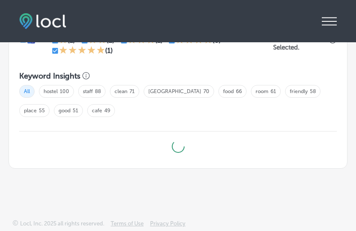
type textarea "x"
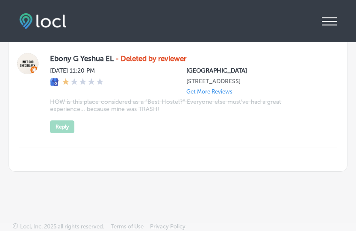
scroll to position [1055, 0]
